Goal: Check status: Check status

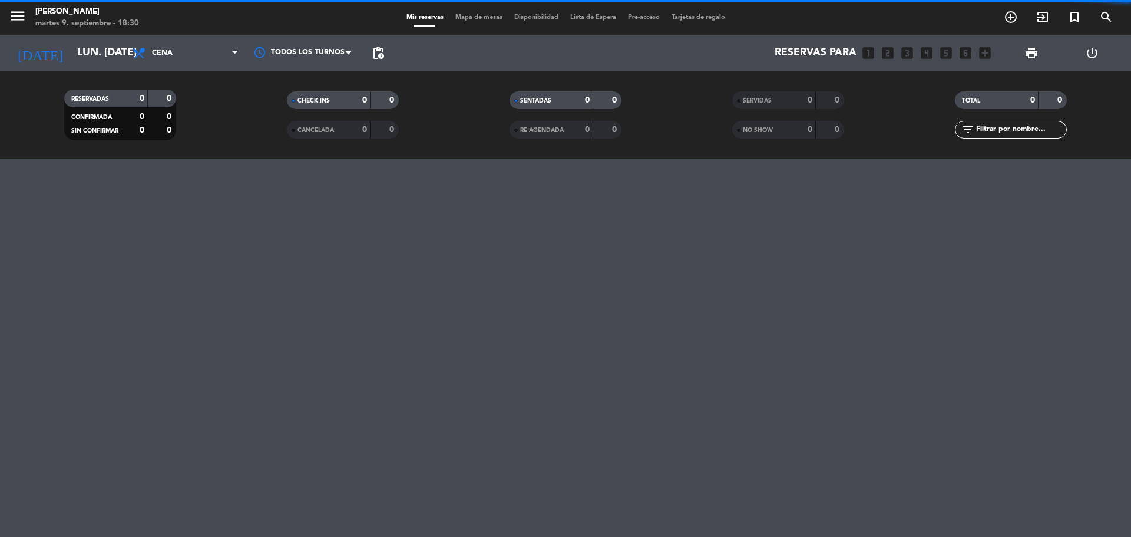
click at [177, 51] on span "Cena" at bounding box center [186, 53] width 118 height 26
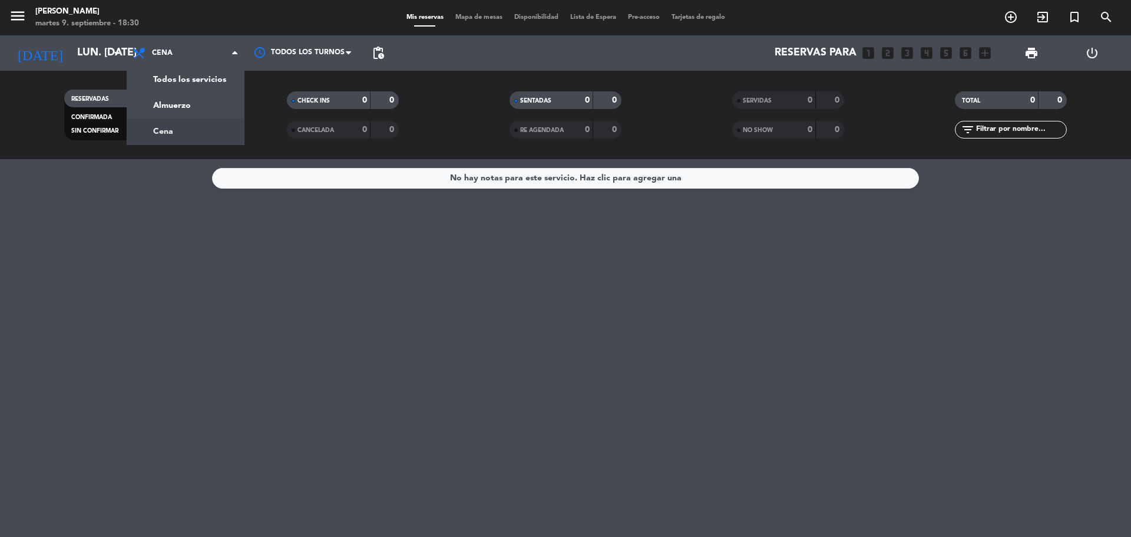
click at [114, 146] on div "RESERVADAS 0 0 CONFIRMADA 0 0 SIN CONFIRMAR 0 0" at bounding box center [120, 114] width 223 height 65
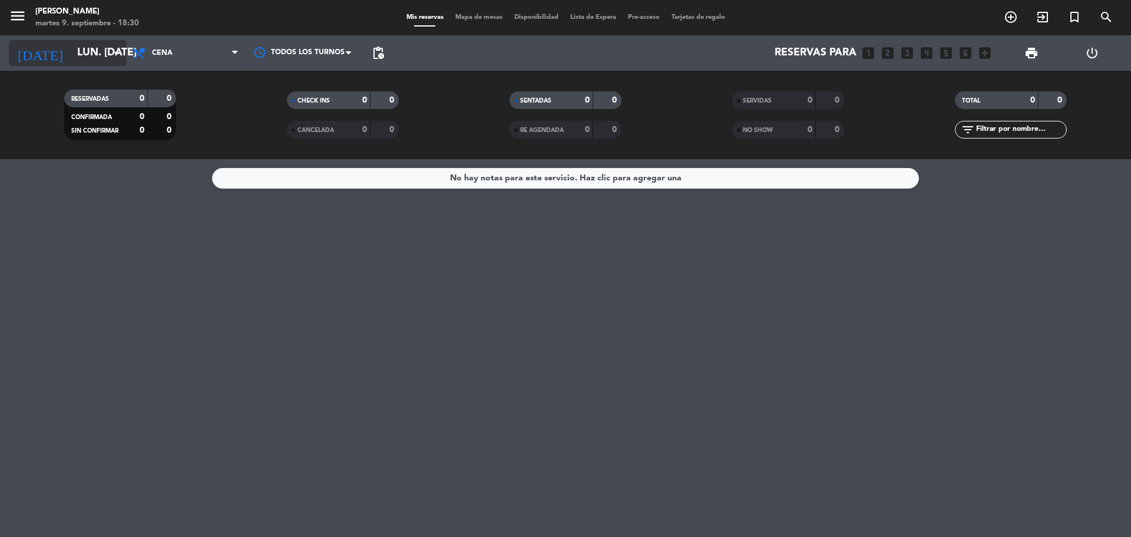
click at [114, 48] on icon "arrow_drop_down" at bounding box center [117, 53] width 14 height 14
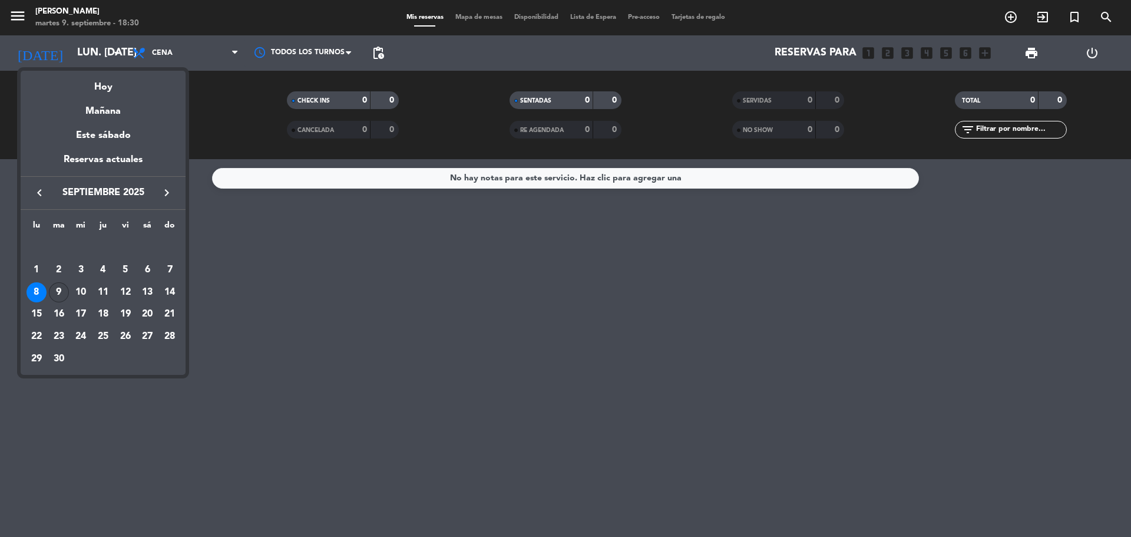
click at [61, 290] on div "9" at bounding box center [59, 292] width 20 height 20
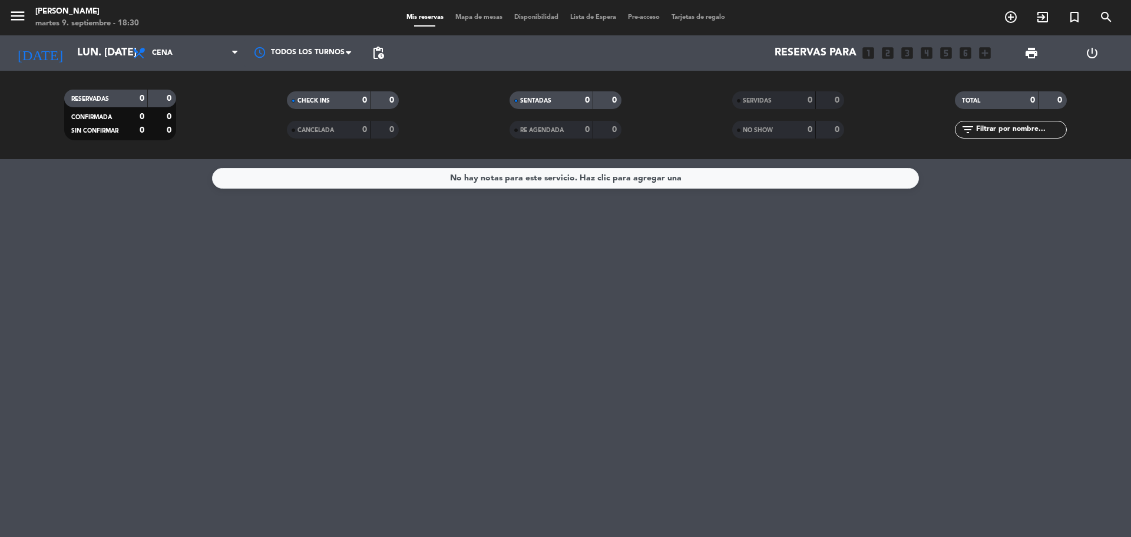
type input "[DATE] sep."
click at [372, 57] on span "pending_actions" at bounding box center [378, 53] width 14 height 14
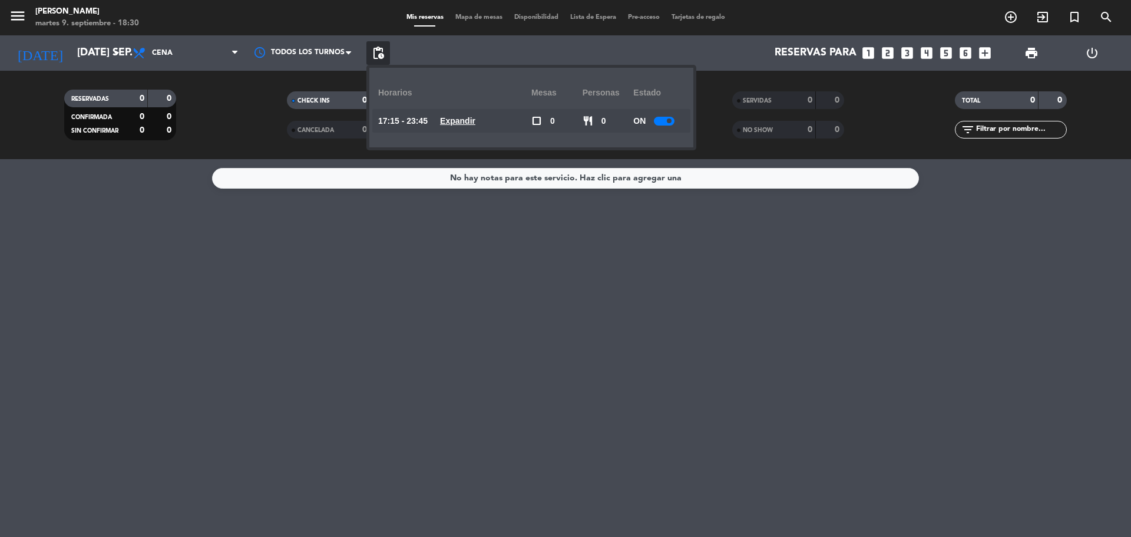
click at [501, 249] on div "No hay notas para este servicio. Haz clic para agregar una" at bounding box center [565, 348] width 1131 height 378
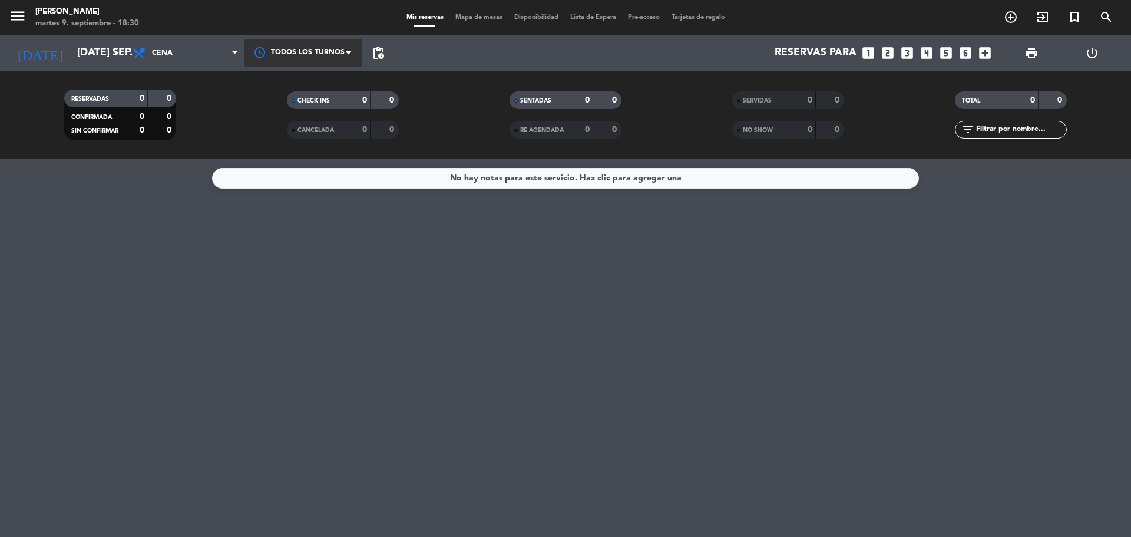
click at [343, 56] on div at bounding box center [303, 52] width 118 height 27
click at [321, 98] on div "17:15" at bounding box center [303, 105] width 118 height 26
click at [339, 53] on div at bounding box center [303, 52] width 118 height 21
click at [339, 68] on div "Todos los turnos" at bounding box center [303, 77] width 118 height 26
click at [380, 51] on span "pending_actions" at bounding box center [378, 53] width 14 height 14
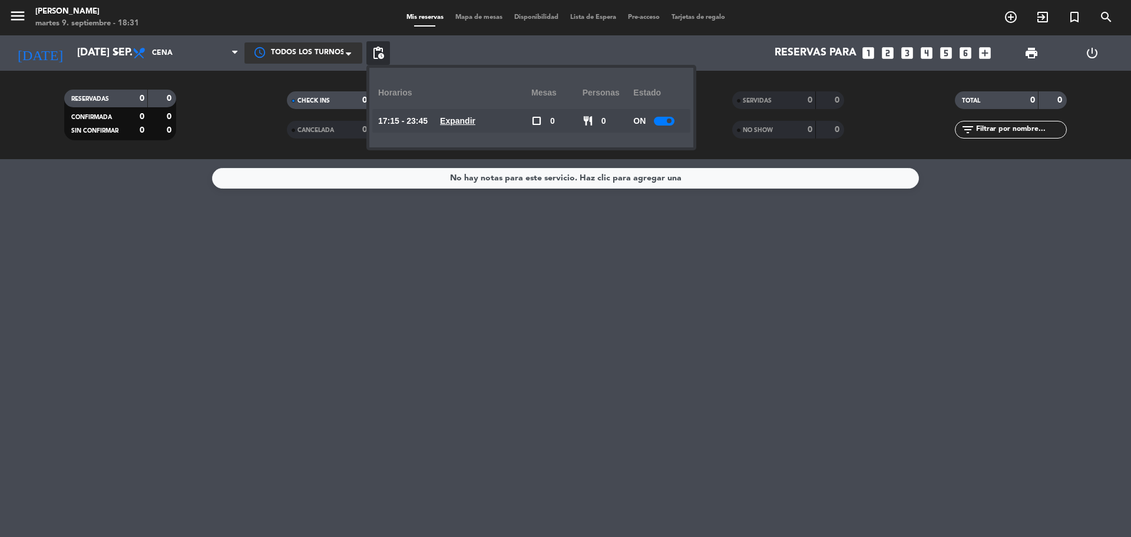
click at [245, 219] on div "No hay notas para este servicio. Haz clic para agregar una" at bounding box center [565, 348] width 1131 height 378
